Goal: Transaction & Acquisition: Purchase product/service

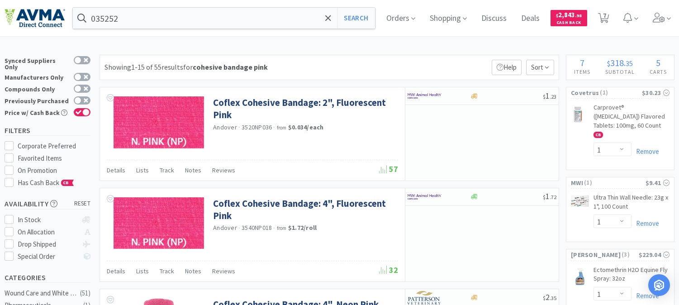
select select "1"
select select "5"
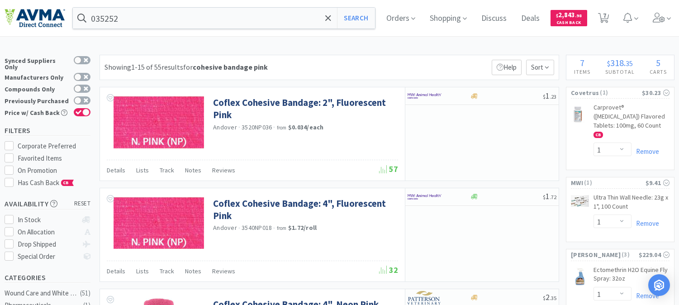
select select "1"
select select "2"
click at [187, 11] on input "035252" at bounding box center [224, 18] width 302 height 21
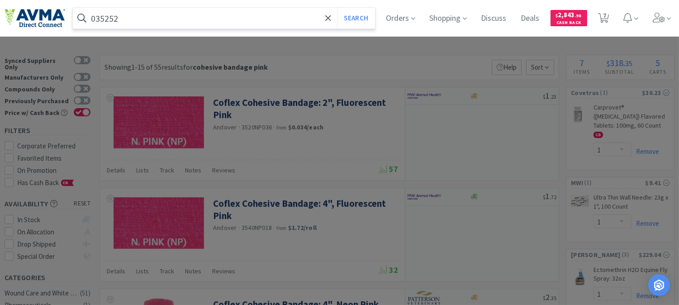
paste input "20668"
type input "020668"
click at [337, 8] on button "Search" at bounding box center [356, 18] width 38 height 21
